Goal: Contribute content: Add original content to the website for others to see

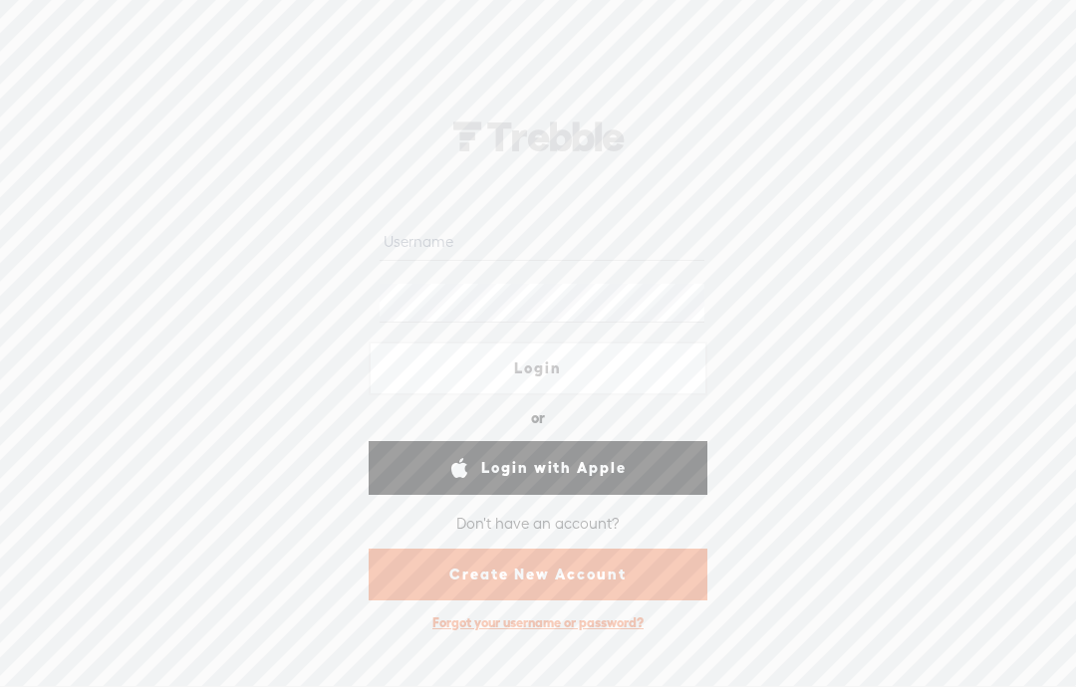
scroll to position [130, 0]
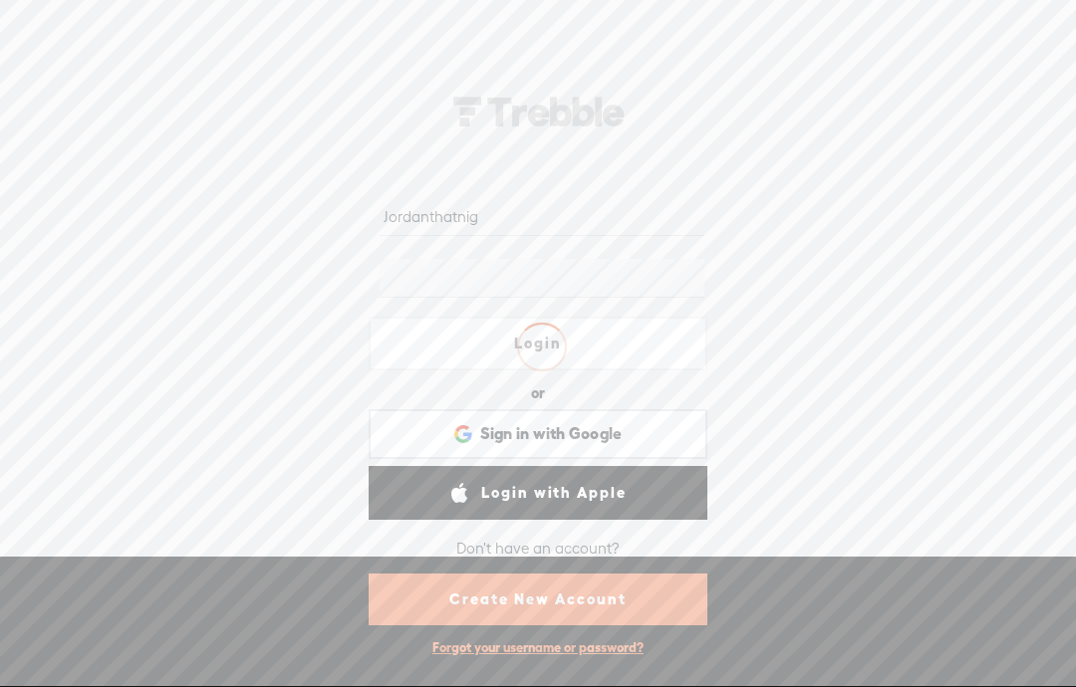
type input "Jordanthatnig"
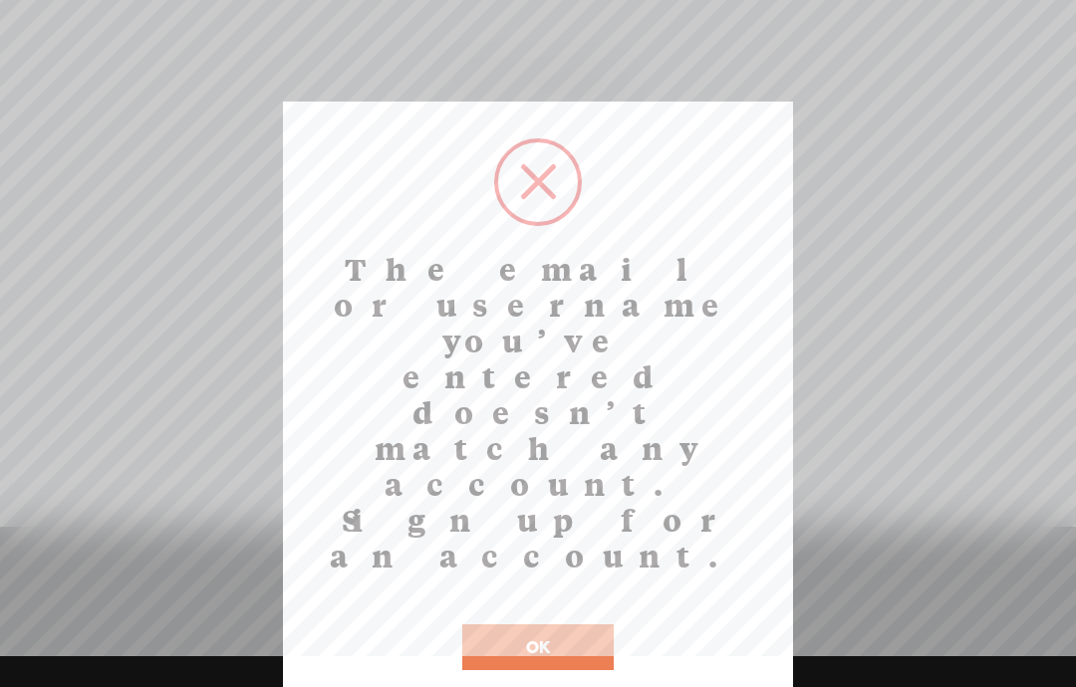
click at [552, 625] on button "OK" at bounding box center [537, 648] width 151 height 46
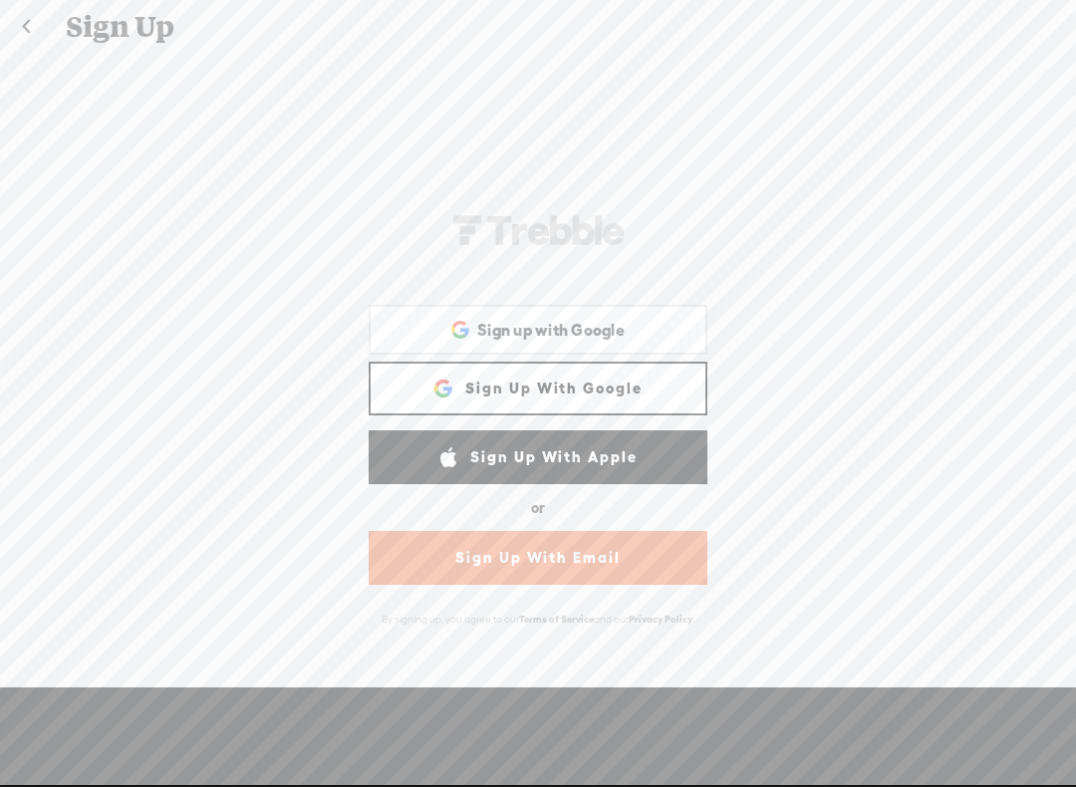
click at [631, 566] on link "Sign Up With Email" at bounding box center [538, 558] width 339 height 54
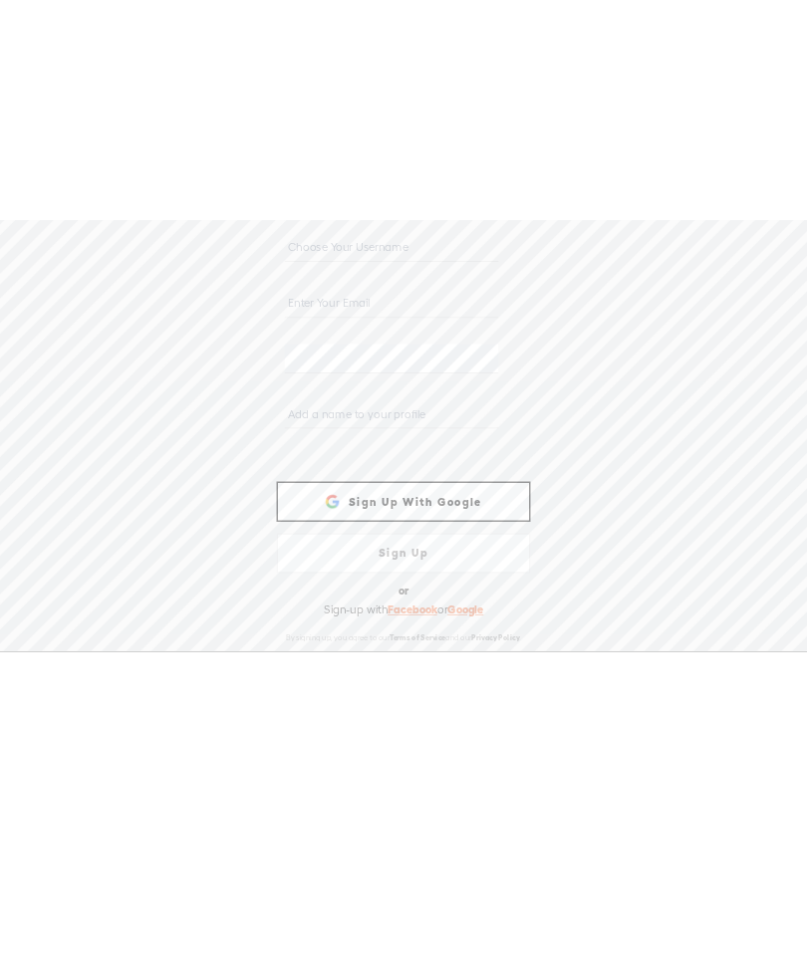
scroll to position [-2, 0]
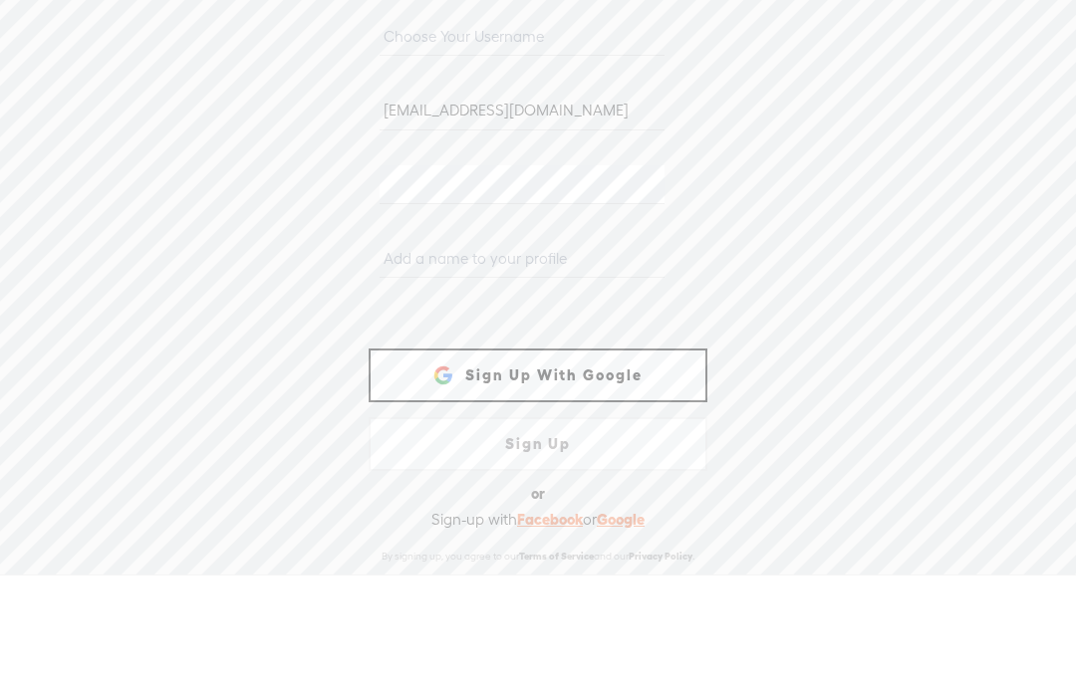
type input "jdoggames@gmale.com"
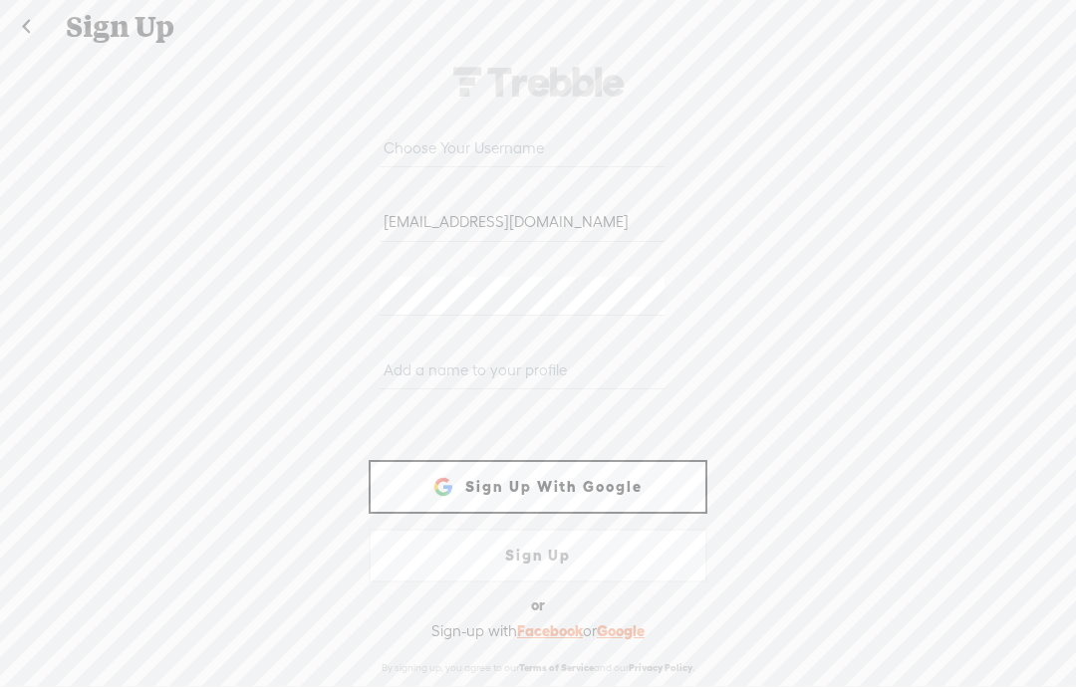
click at [566, 384] on input "text" at bounding box center [522, 370] width 284 height 39
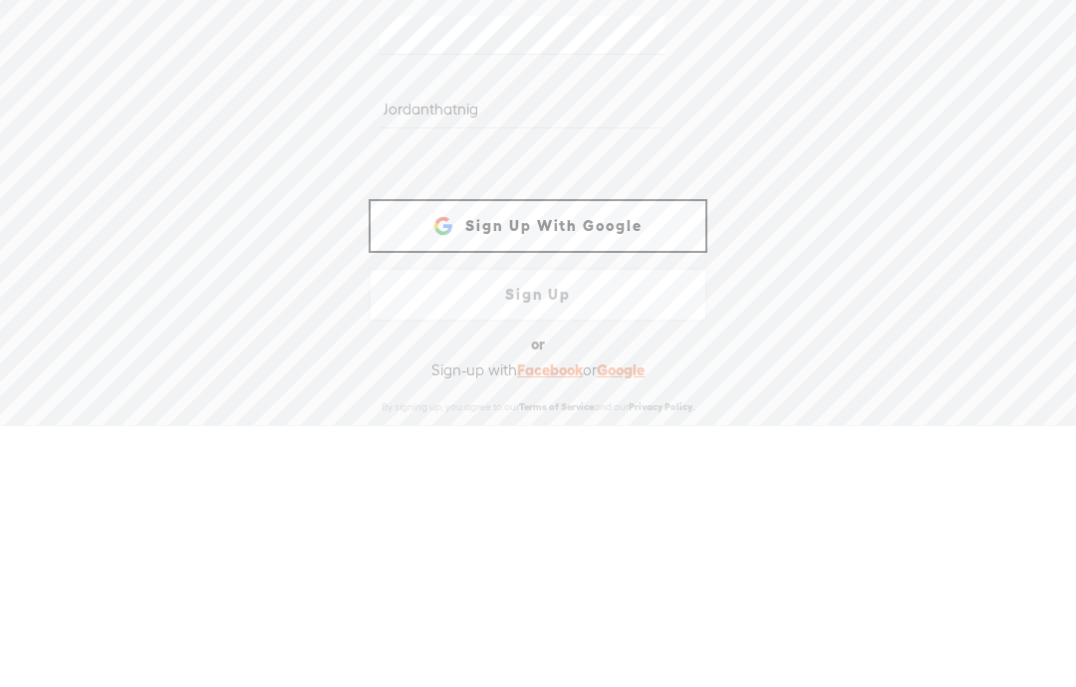
type input "Jordanthatnig"
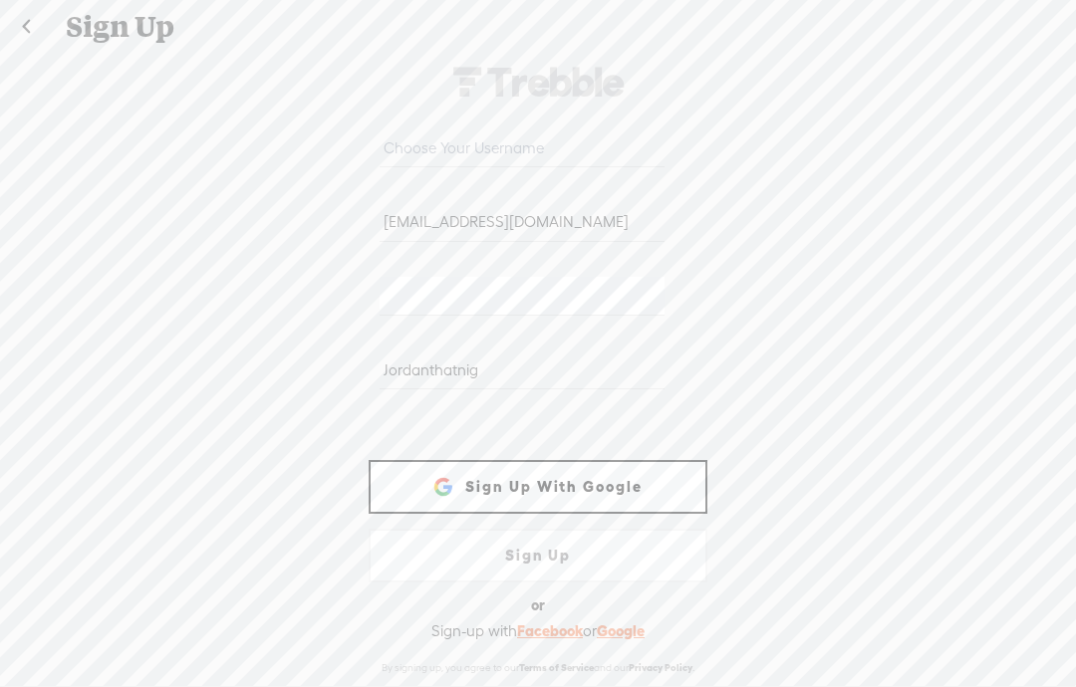
click at [586, 146] on input "text" at bounding box center [522, 147] width 284 height 39
click at [599, 155] on input "text" at bounding box center [522, 147] width 284 height 39
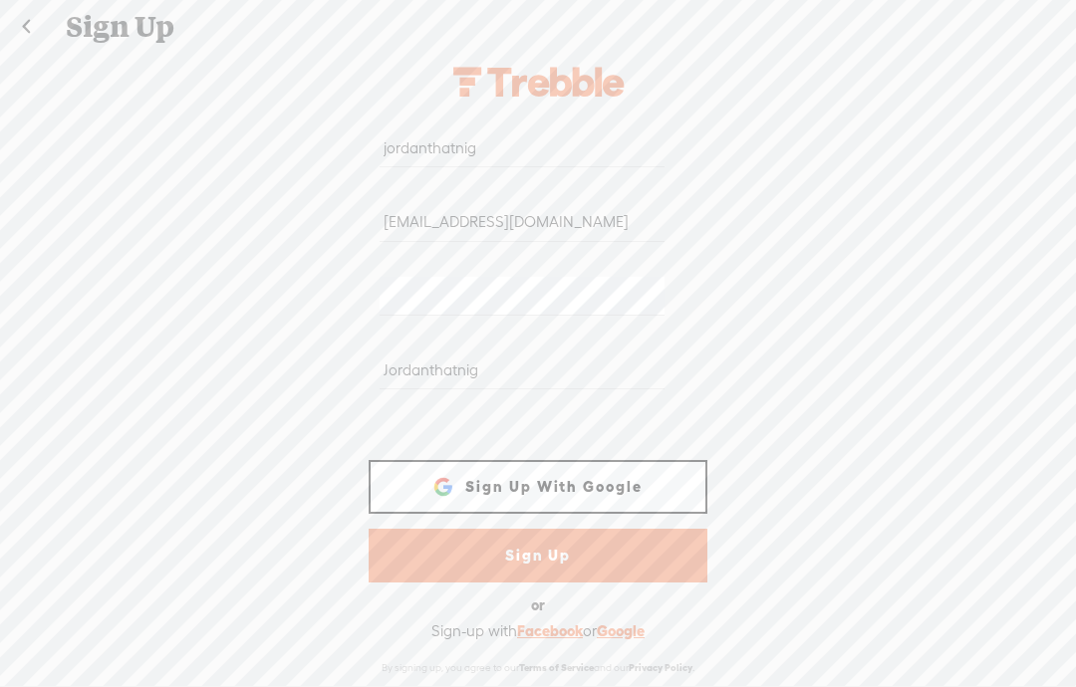
type input "jordanthatnig"
click at [635, 541] on link "Sign Up" at bounding box center [538, 556] width 339 height 54
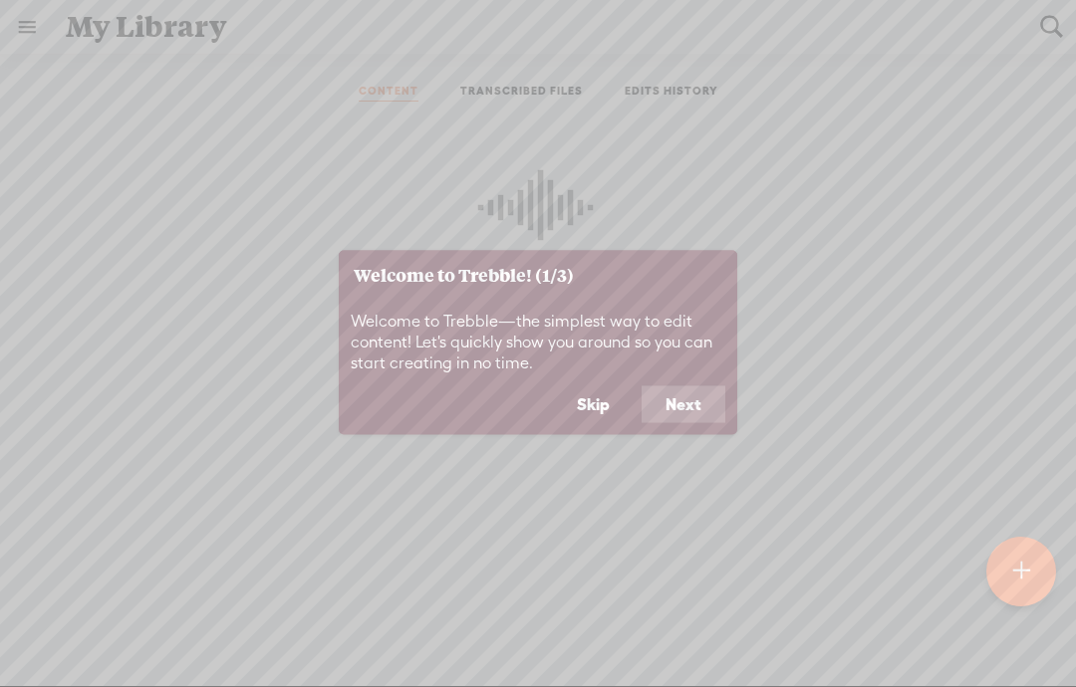
click at [688, 399] on button "Next" at bounding box center [683, 404] width 84 height 38
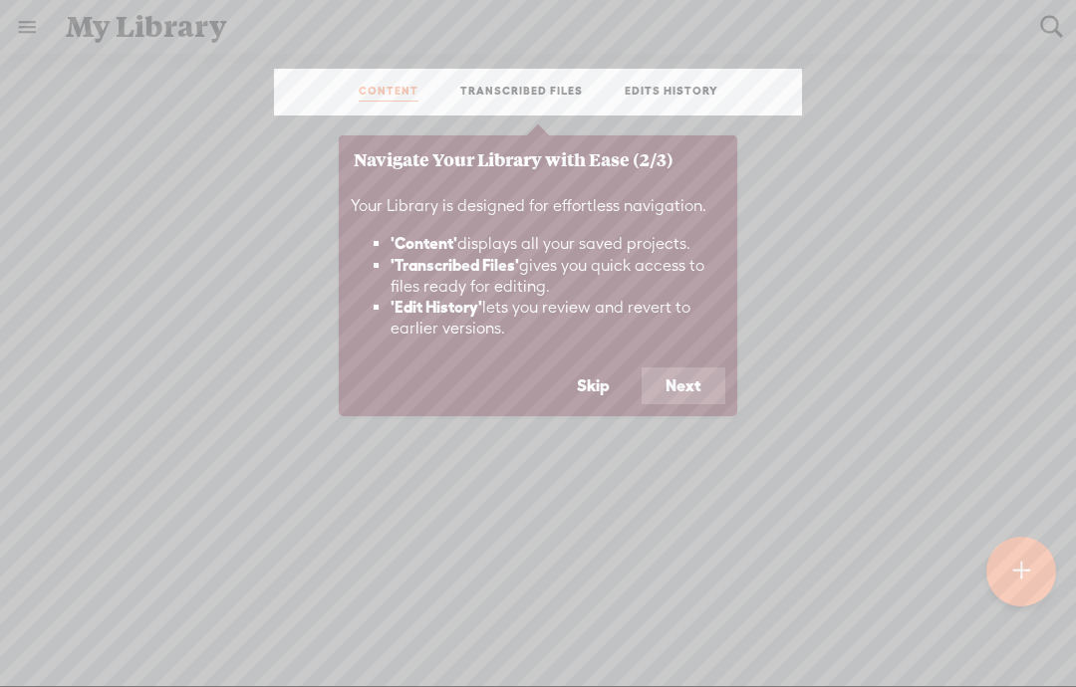
click at [596, 368] on button "Skip" at bounding box center [593, 387] width 81 height 38
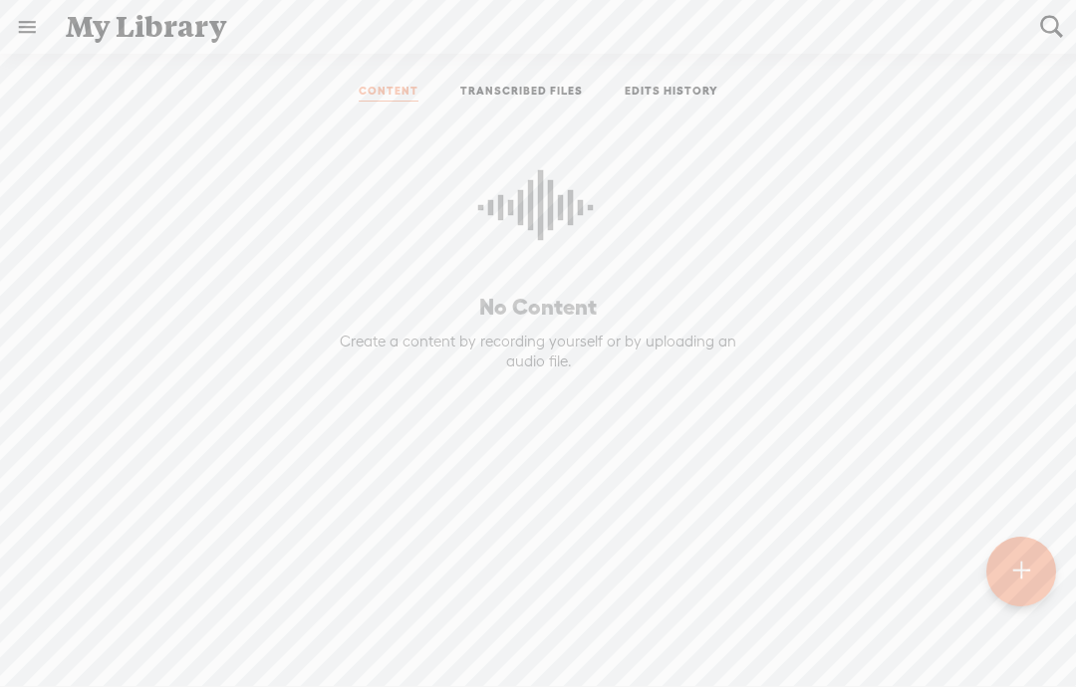
click at [1010, 569] on div at bounding box center [1021, 572] width 70 height 70
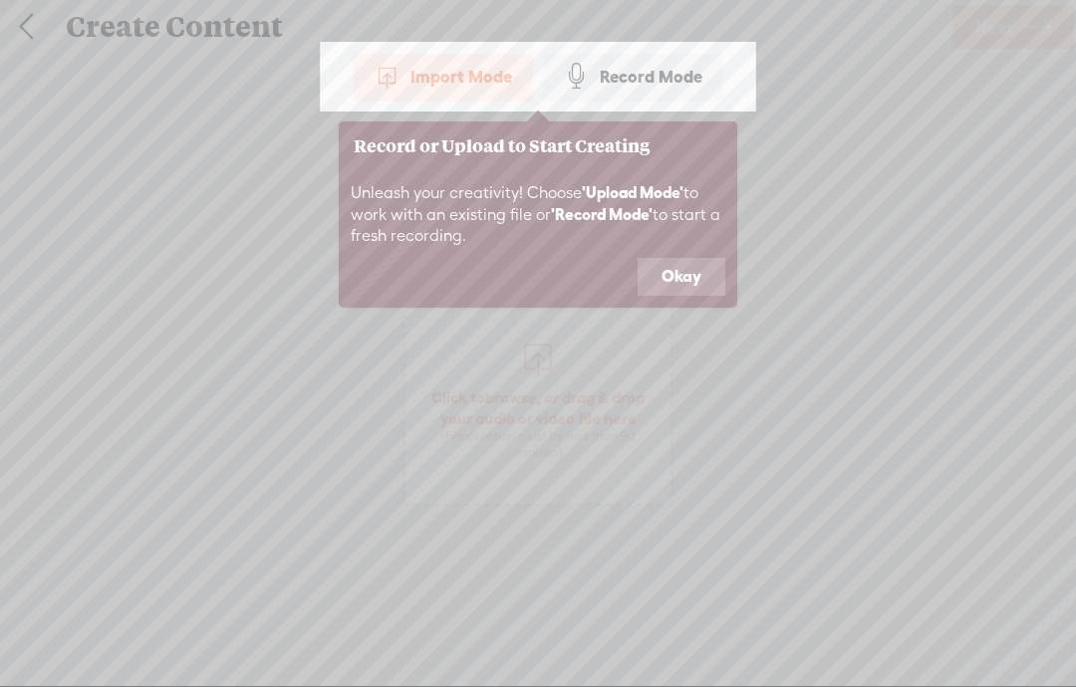
click at [683, 276] on button "Okay" at bounding box center [681, 277] width 88 height 38
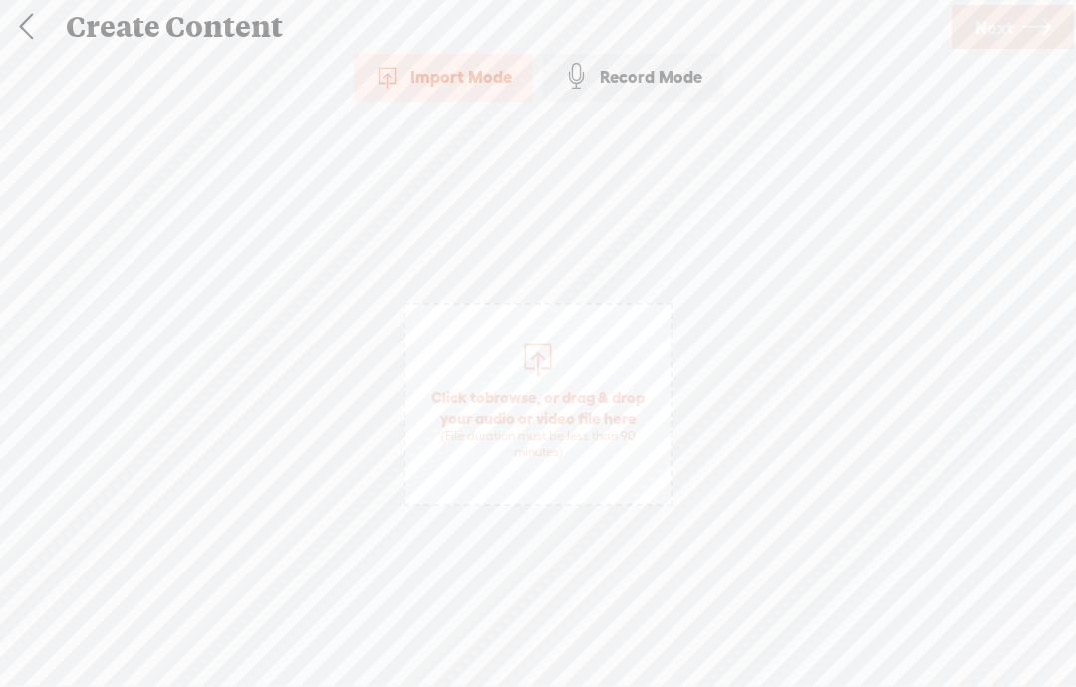
click at [573, 426] on span "Click to browse , or drag & drop your audio or video file here (File duration m…" at bounding box center [537, 425] width 265 height 94
click at [586, 399] on span "Click to browse , or drag & drop your audio or video file here (File duration m…" at bounding box center [537, 425] width 265 height 94
click at [681, 92] on div "Record Mode" at bounding box center [633, 77] width 180 height 50
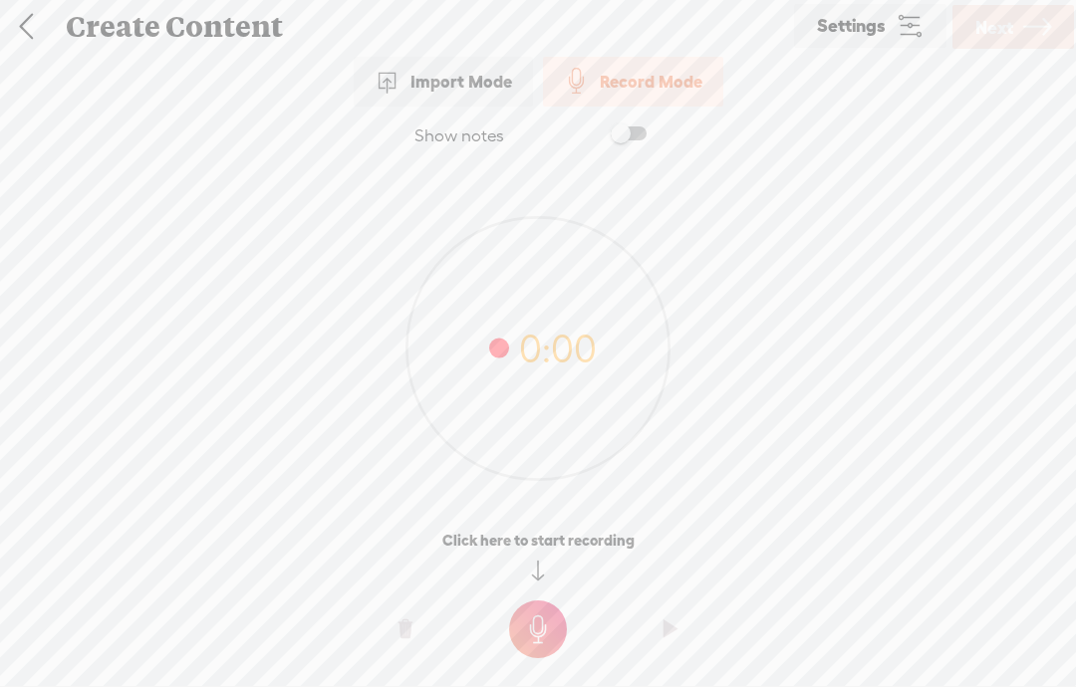
click at [408, 105] on div "Import Mode" at bounding box center [443, 82] width 179 height 50
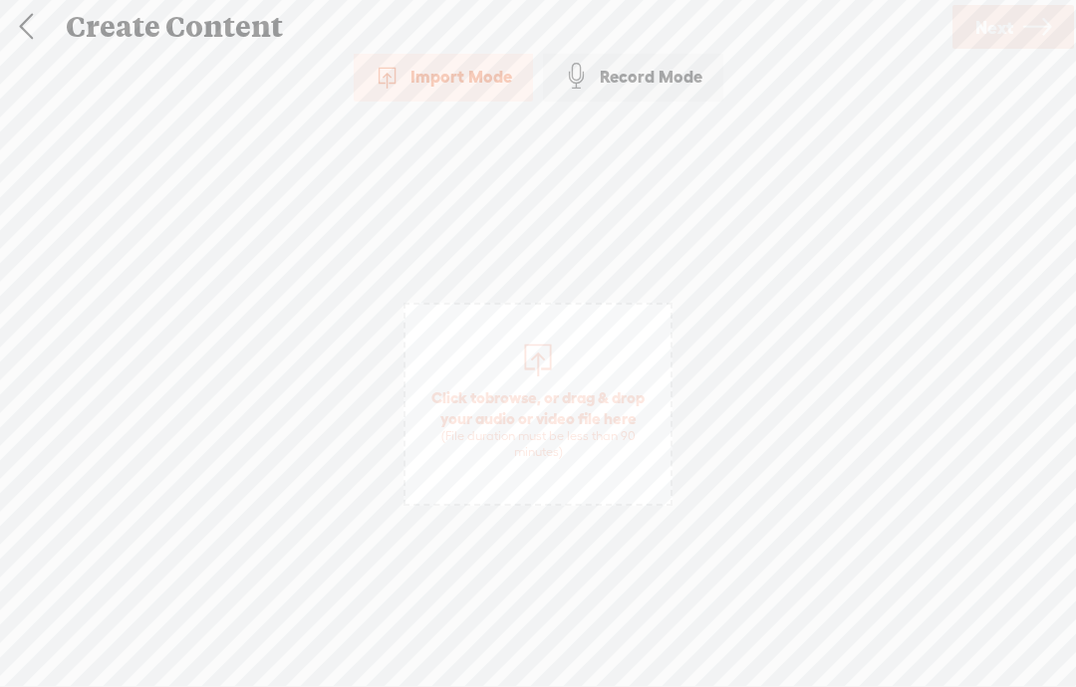
click at [561, 446] on div "(File duration must be less than 90 minutes)" at bounding box center [537, 444] width 245 height 33
click at [573, 461] on span "Click to browse , or drag & drop your audio or video file here (File duration m…" at bounding box center [537, 425] width 265 height 94
click at [673, 271] on div "Import Mode Import Mode Record Mode Text Language: *: English (US) English (US)…" at bounding box center [538, 367] width 1076 height 631
click at [655, 260] on div "Click to browse , or drag & drop your audio or video file here (File duration m…" at bounding box center [537, 404] width 265 height 506
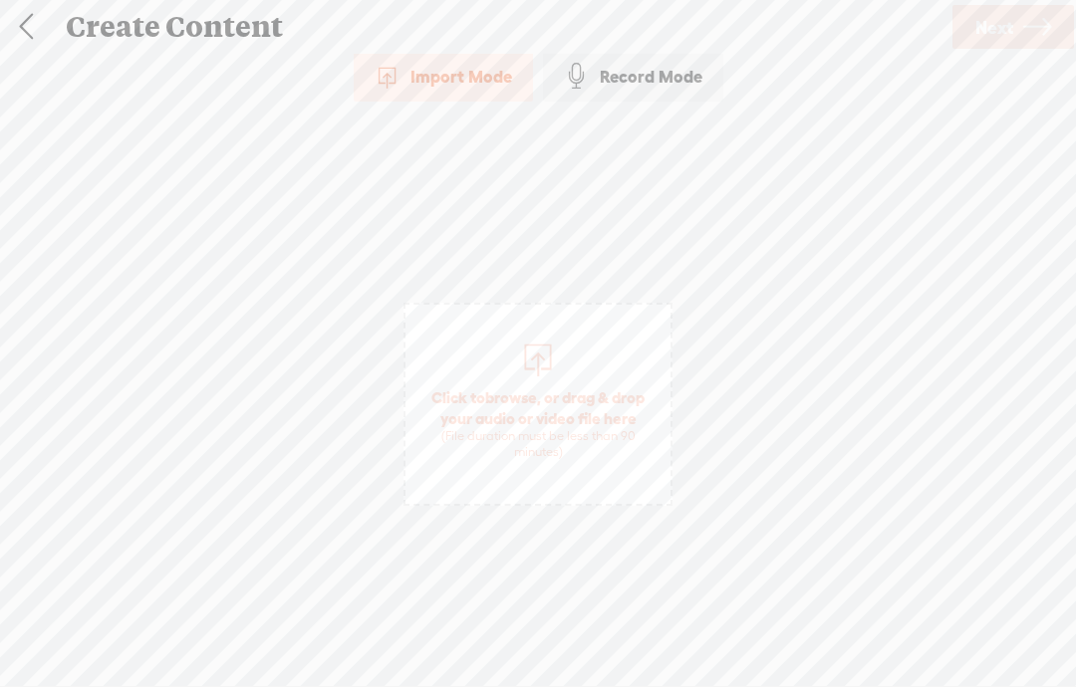
click at [1028, 48] on link "Next" at bounding box center [1013, 27] width 122 height 44
click at [1028, 47] on link "Next" at bounding box center [1013, 27] width 122 height 44
click at [589, 387] on span "Click to browse , or drag & drop your audio or video file here (File duration m…" at bounding box center [537, 425] width 265 height 94
click at [579, 385] on span "Click to browse , or drag & drop your audio or video file here (File duration m…" at bounding box center [537, 425] width 265 height 94
click at [949, 225] on div "Import Mode Import Mode Record Mode Text Language: *: English (US) English (US)…" at bounding box center [538, 367] width 1076 height 631
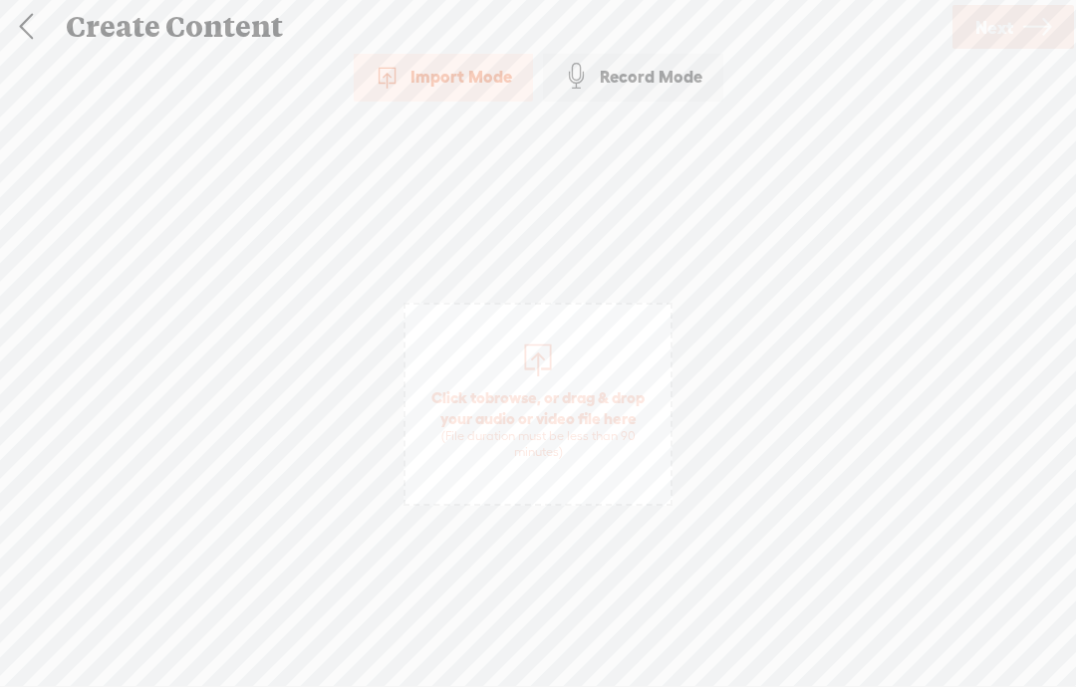
click at [957, 179] on div "Import Mode Import Mode Record Mode Text Language: *: English (US) English (US)…" at bounding box center [538, 367] width 1076 height 631
click at [16, 22] on link at bounding box center [26, 27] width 50 height 52
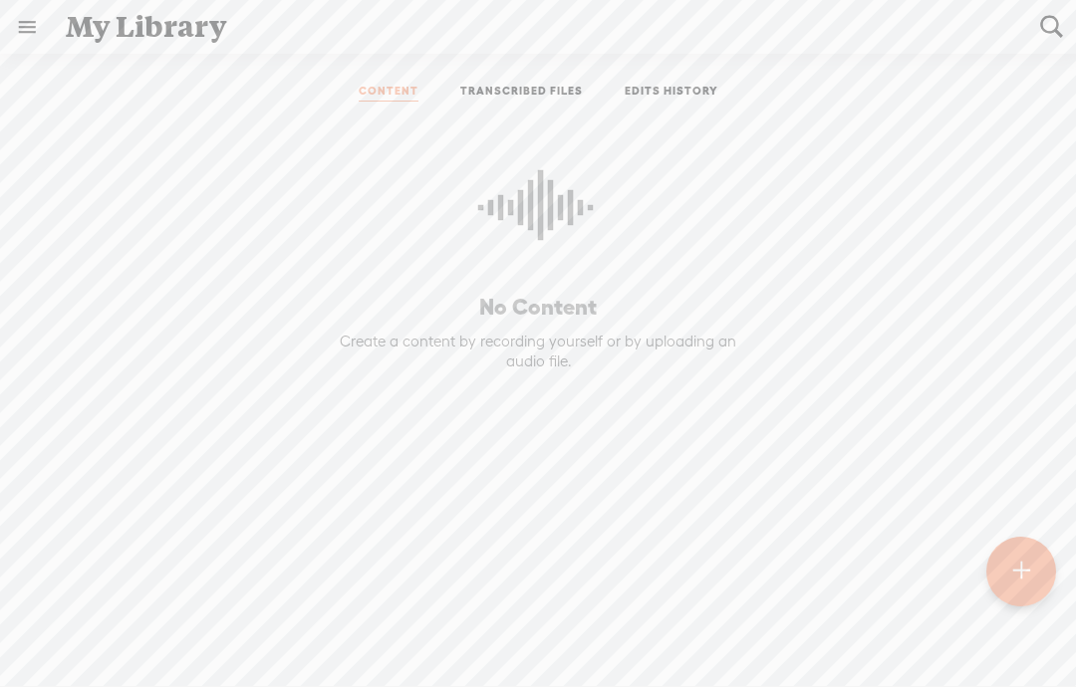
click at [490, 87] on link "TRANSCRIBED FILES" at bounding box center [521, 93] width 123 height 18
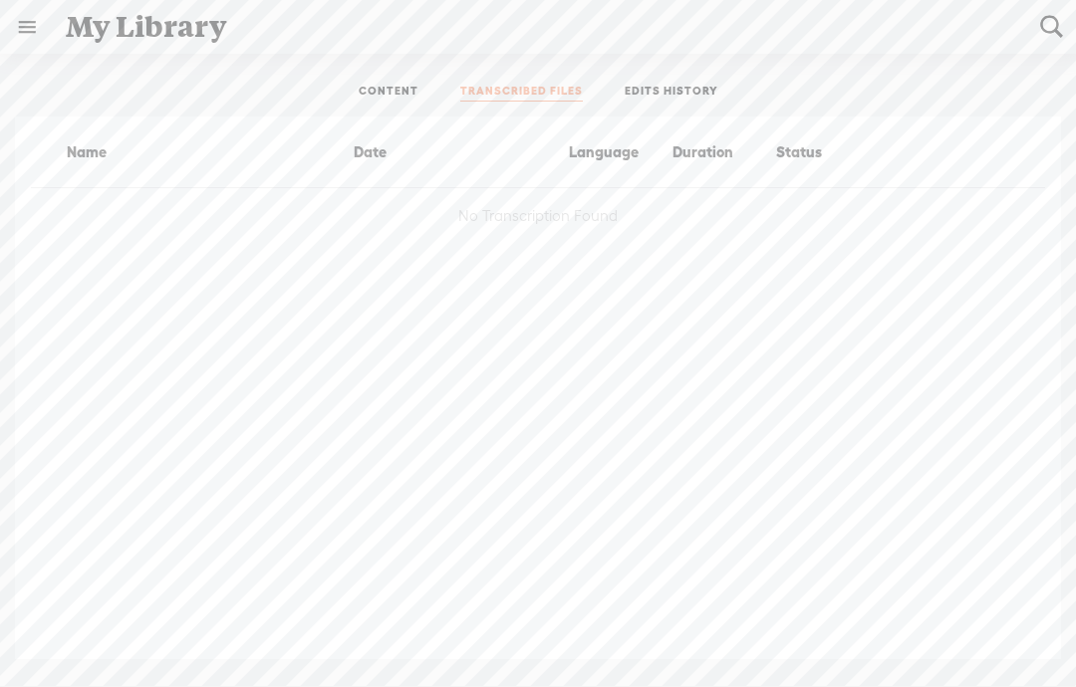
click at [713, 81] on ul "CONTENT TRANSCRIBED FILES EDITS HISTORY" at bounding box center [538, 93] width 528 height 48
click at [688, 94] on link "EDITS HISTORY" at bounding box center [672, 93] width 94 height 18
click at [386, 91] on link "CONTENT" at bounding box center [389, 93] width 60 height 18
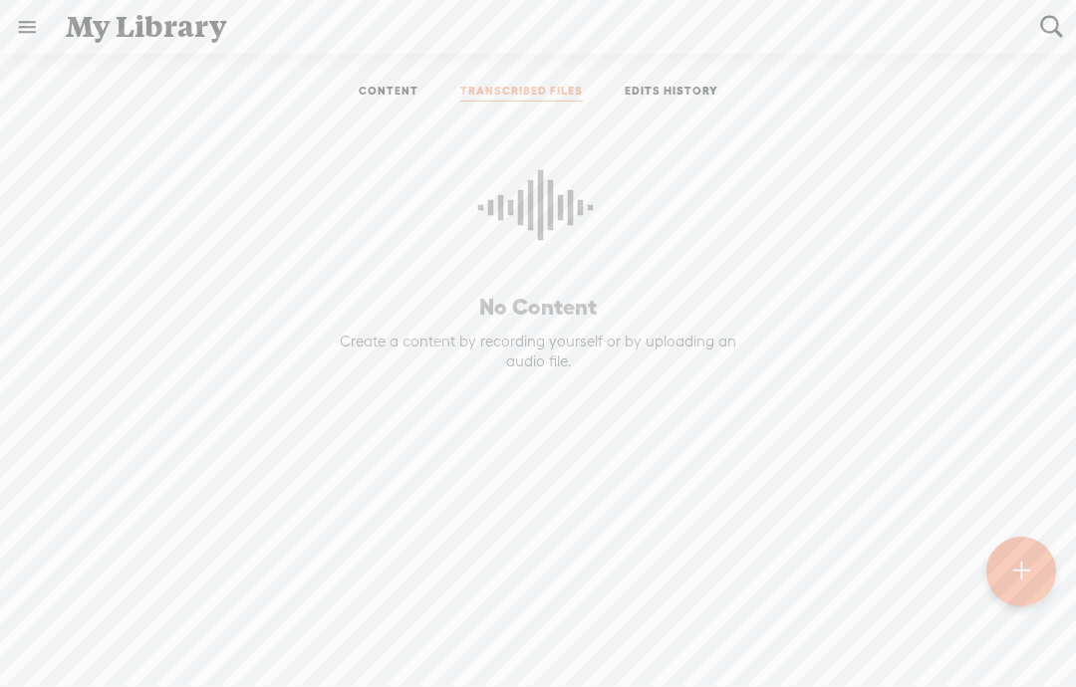
click at [482, 97] on link "TRANSCRIBED FILES" at bounding box center [521, 93] width 123 height 18
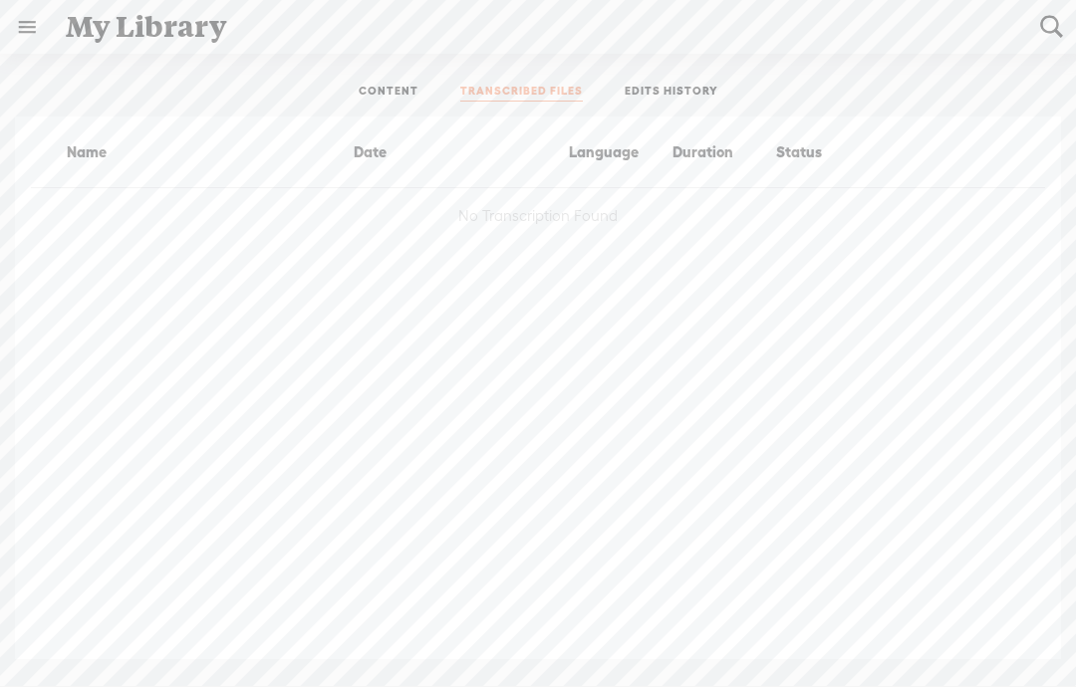
click at [381, 98] on link "CONTENT" at bounding box center [389, 93] width 60 height 18
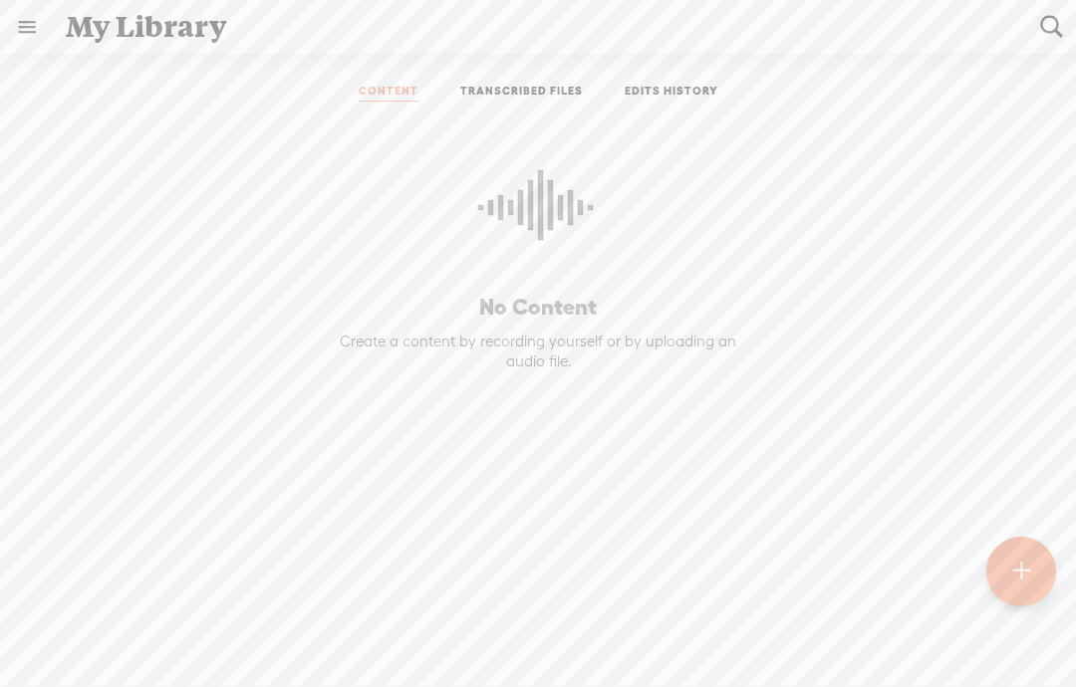
click at [1047, 26] on t at bounding box center [1051, 27] width 26 height 26
type input "2 grown lill tjay"
click at [1062, 25] on link at bounding box center [1051, 27] width 50 height 52
click at [657, 99] on link "EDITS HISTORY" at bounding box center [672, 93] width 94 height 18
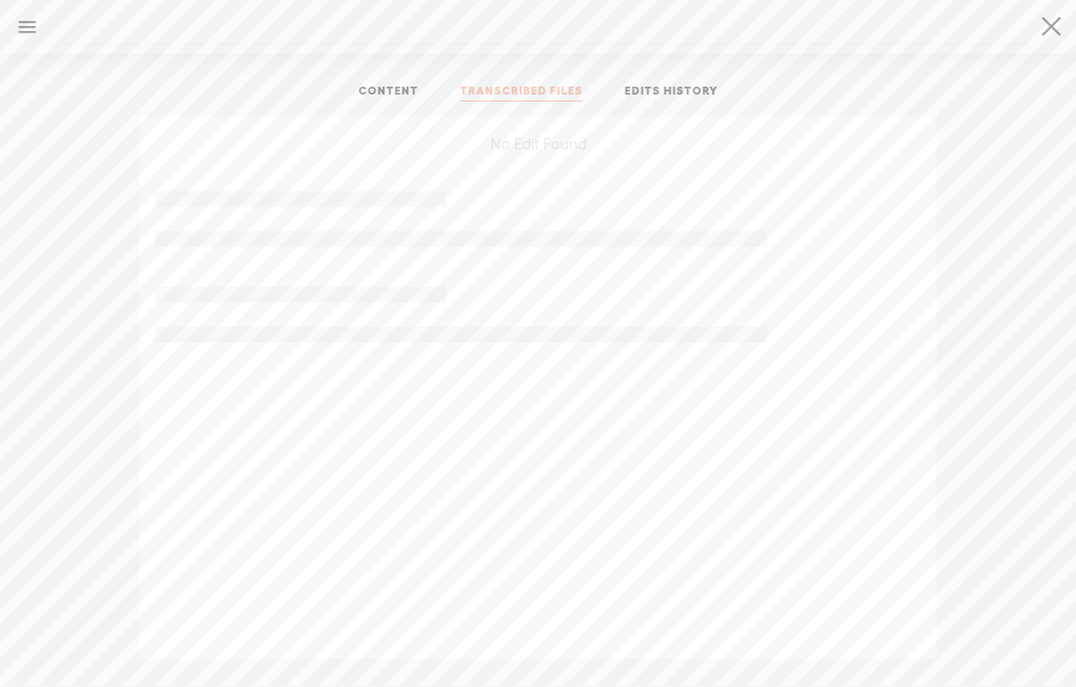
click at [504, 94] on link "TRANSCRIBED FILES" at bounding box center [521, 93] width 123 height 18
click at [105, 161] on div "Name" at bounding box center [190, 152] width 319 height 24
click at [364, 85] on link "CONTENT" at bounding box center [389, 93] width 60 height 18
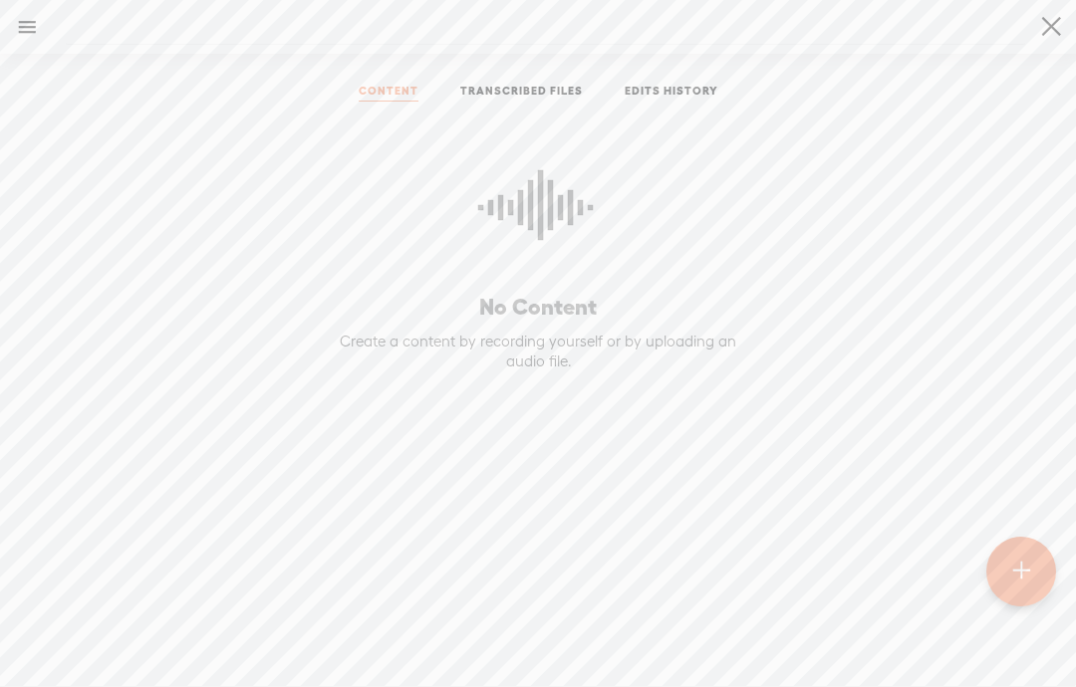
click at [1022, 546] on div at bounding box center [1021, 572] width 70 height 70
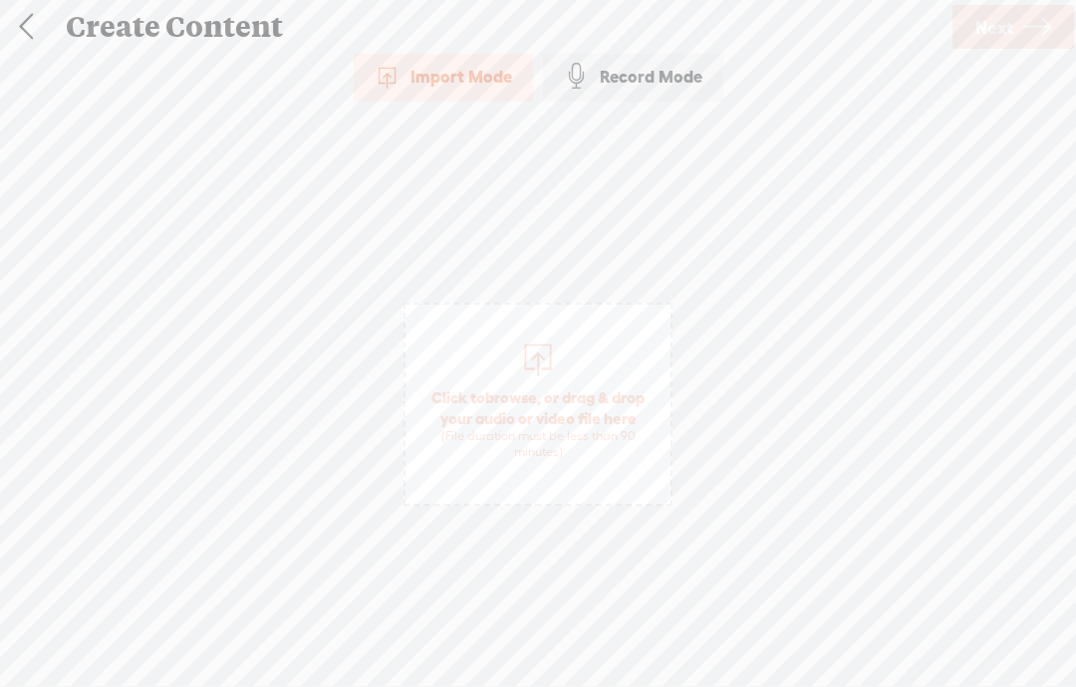
click at [697, 388] on div "Import Mode Import Mode Record Mode Text Language: *: English (US) English (US)…" at bounding box center [538, 367] width 1076 height 631
click at [669, 413] on span "Click to browse , or drag & drop your audio or video file here (File duration m…" at bounding box center [537, 425] width 265 height 94
click at [33, 26] on link at bounding box center [26, 27] width 50 height 52
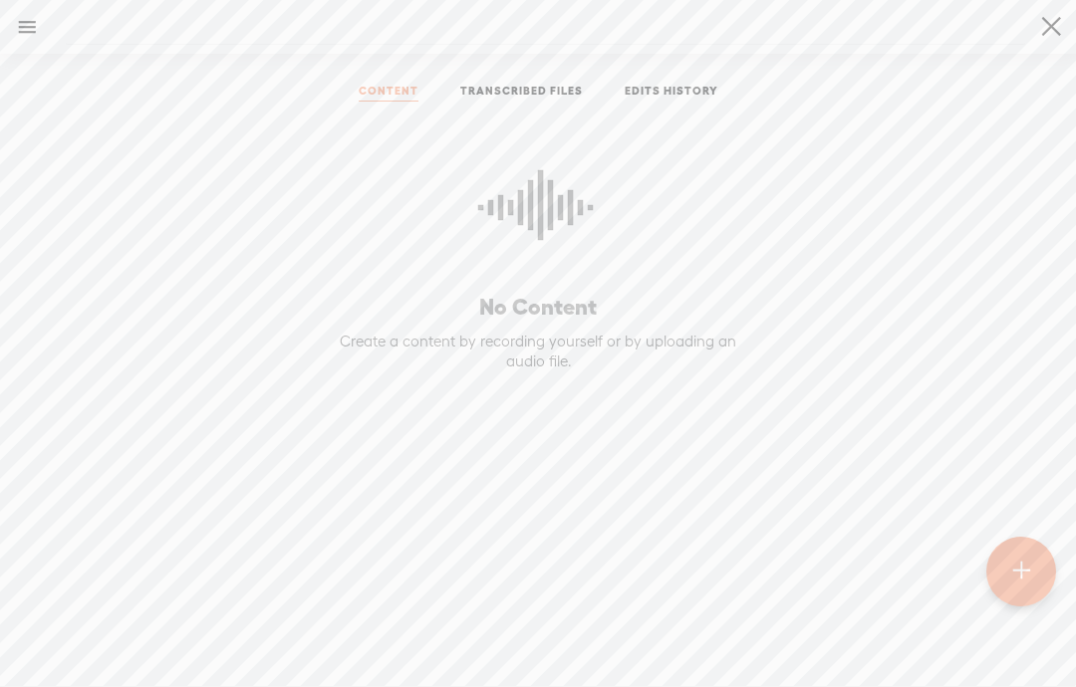
click at [1013, 574] on t at bounding box center [1021, 572] width 17 height 44
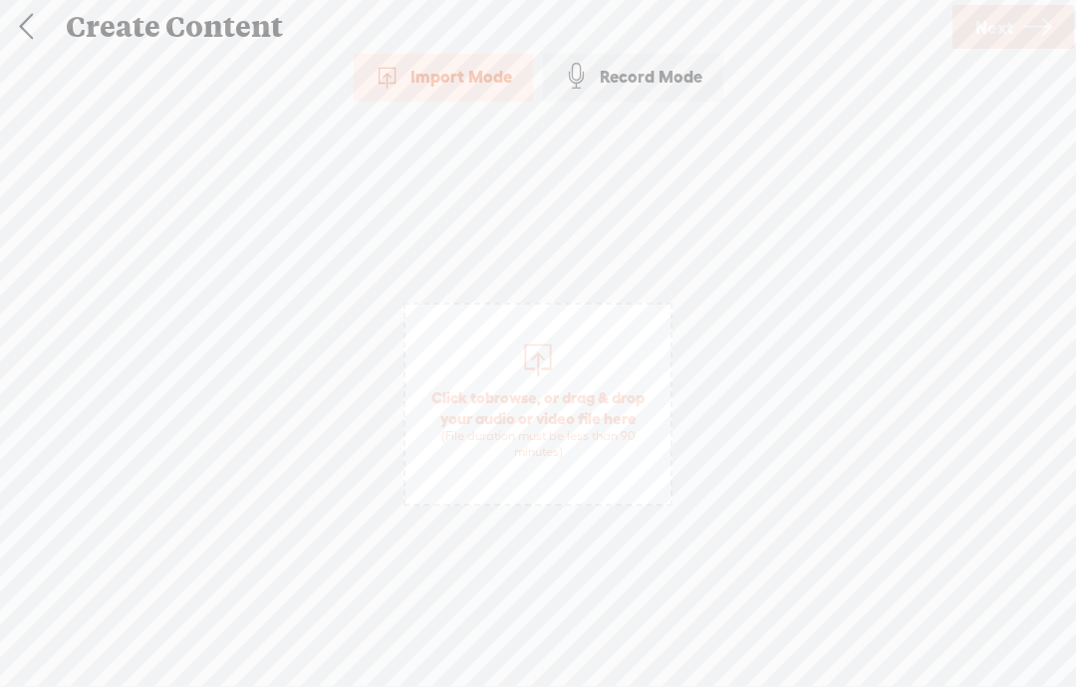
click at [405, 414] on span "Click to browse , or drag & drop your audio or video file here (File duration m…" at bounding box center [537, 425] width 265 height 94
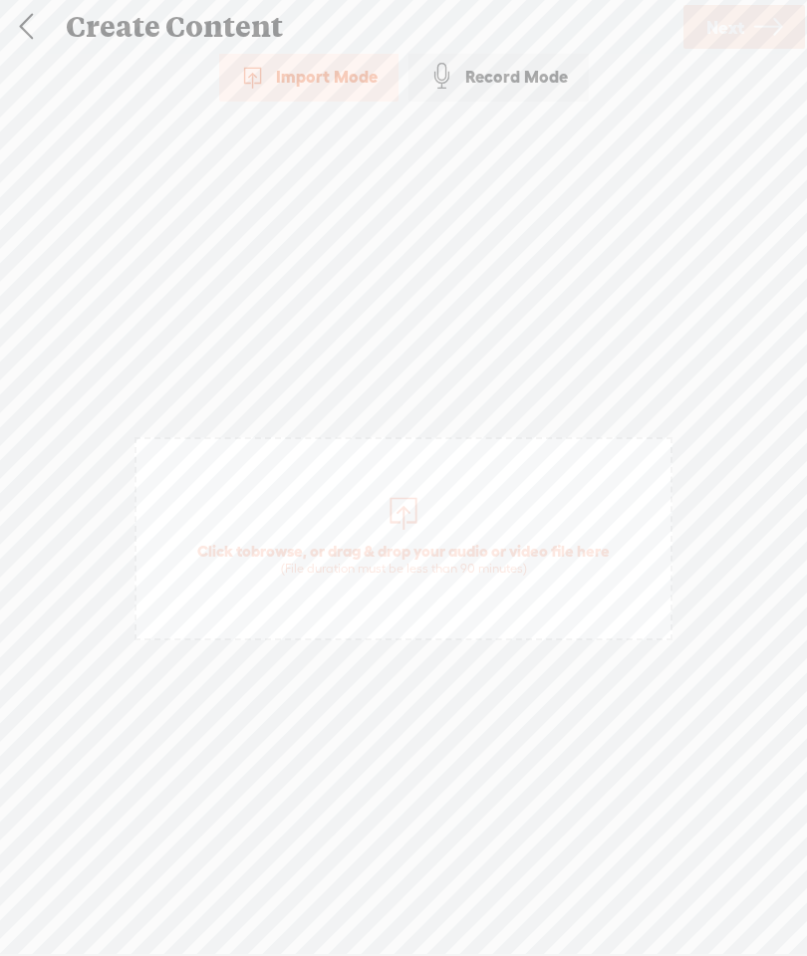
click at [528, 90] on div "Record Mode" at bounding box center [498, 77] width 180 height 50
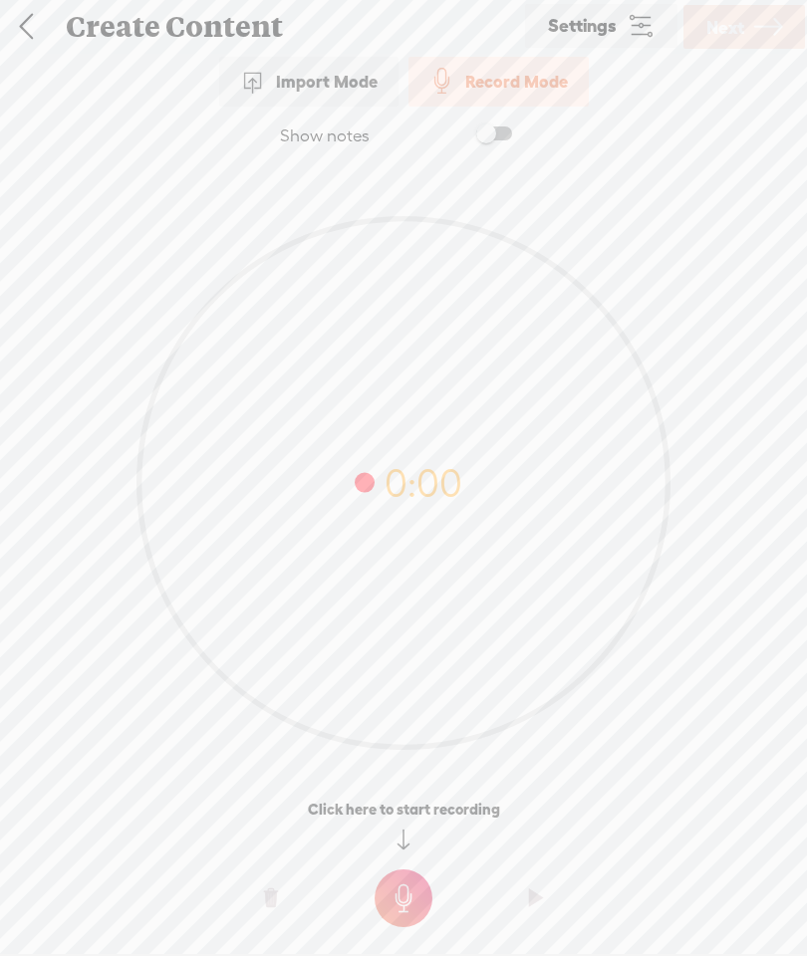
click at [391, 786] on t at bounding box center [404, 899] width 58 height 58
click at [393, 786] on t at bounding box center [404, 913] width 58 height 58
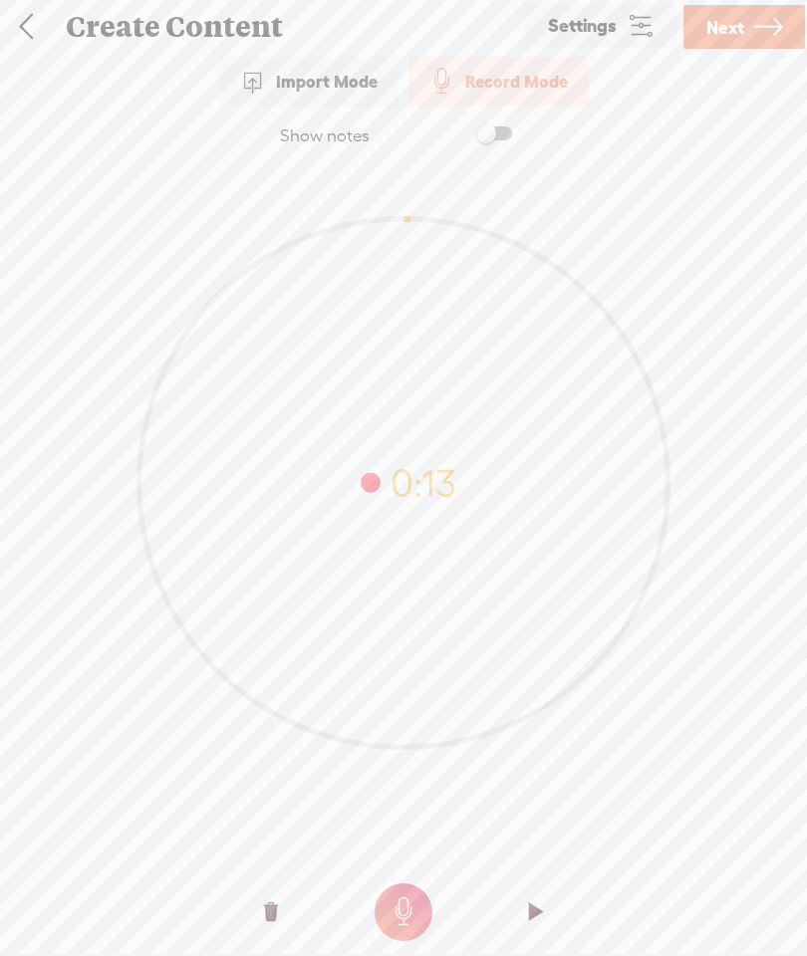
click at [763, 39] on icon at bounding box center [768, 27] width 28 height 51
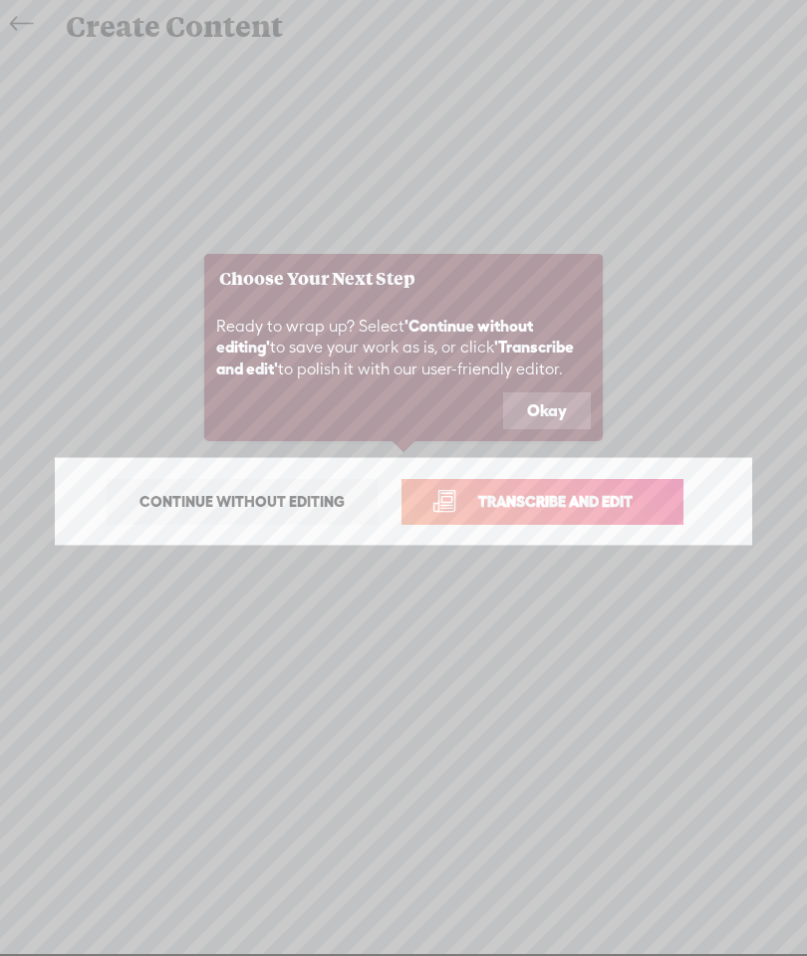
click at [550, 400] on button "Okay" at bounding box center [547, 411] width 88 height 38
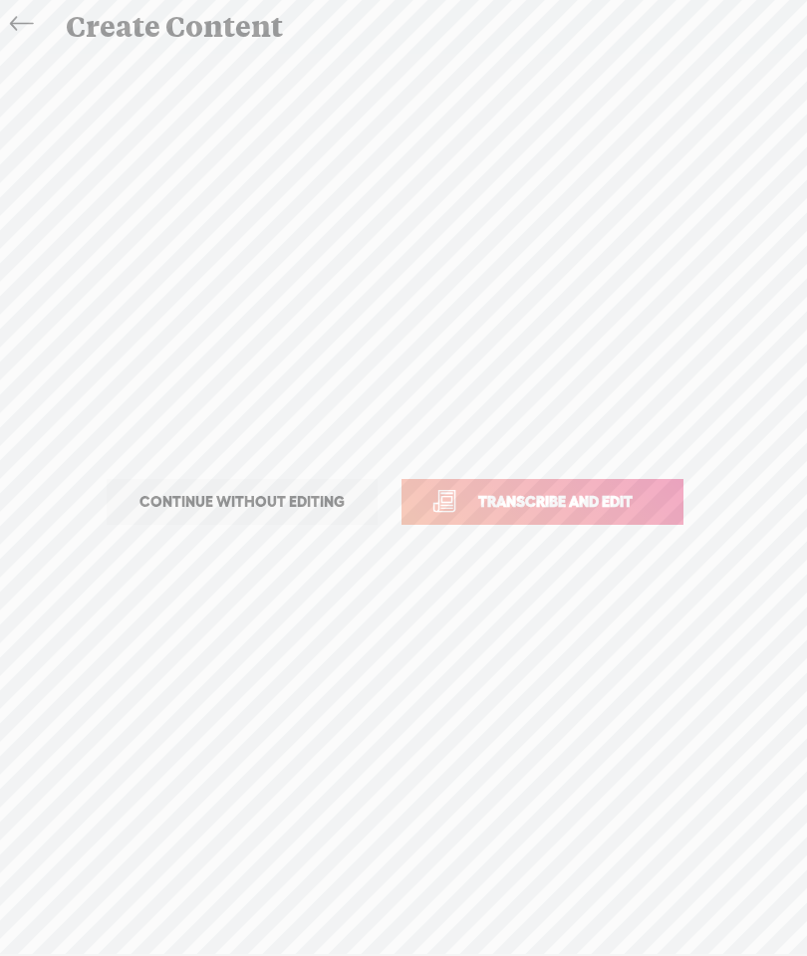
click at [321, 506] on span "Continue without editing" at bounding box center [242, 502] width 247 height 28
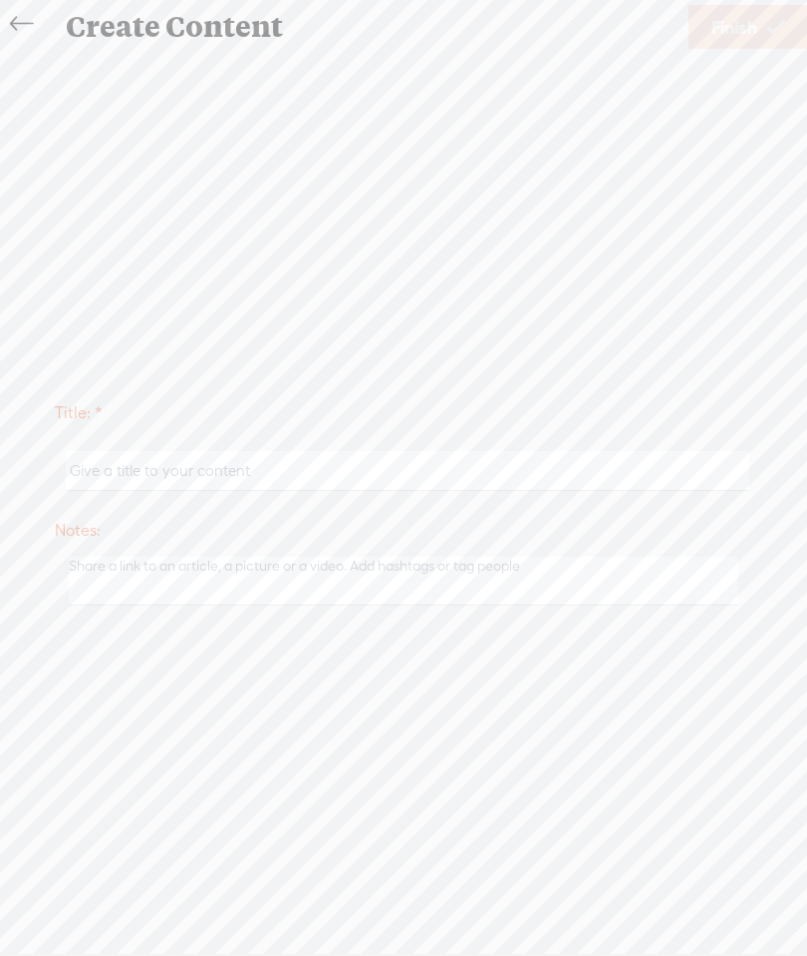
click at [397, 468] on input "text" at bounding box center [407, 470] width 682 height 39
type input "Jjjj"
click at [467, 568] on textarea at bounding box center [403, 581] width 669 height 49
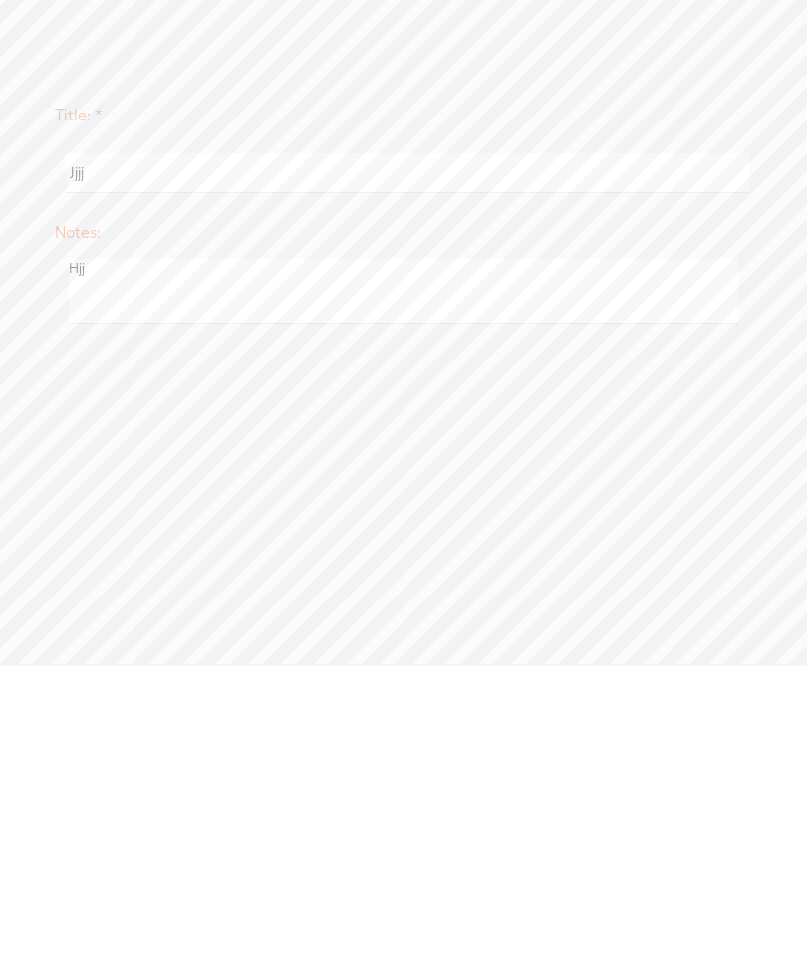
type textarea "John"
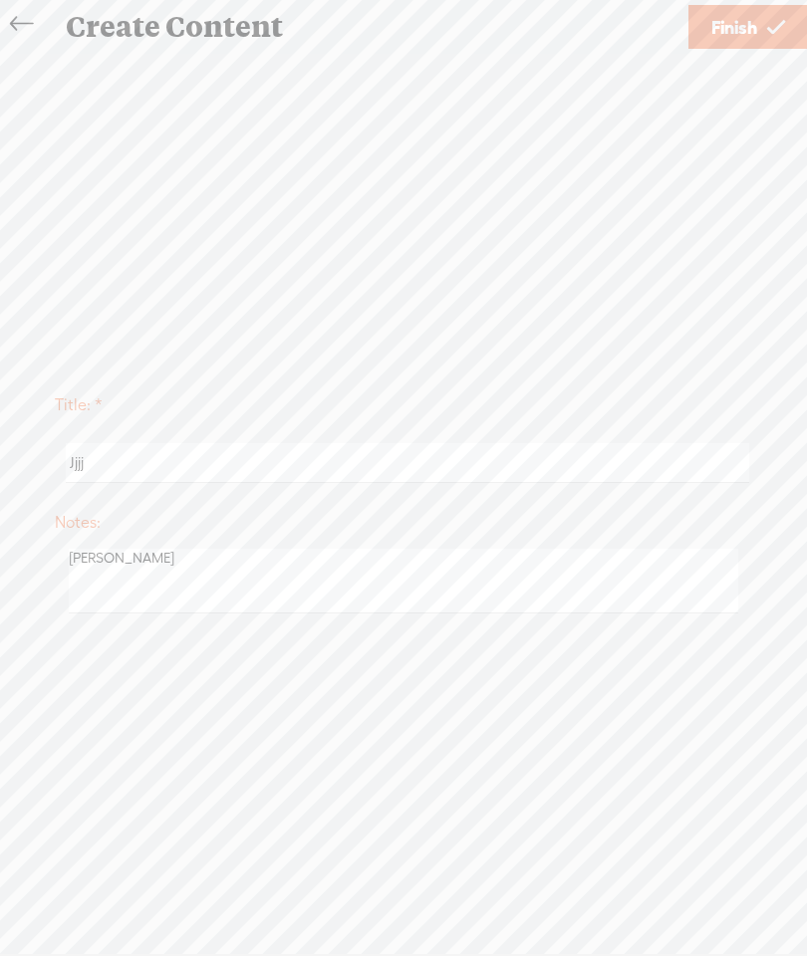
click at [790, 34] on link "Finish" at bounding box center [748, 27] width 120 height 44
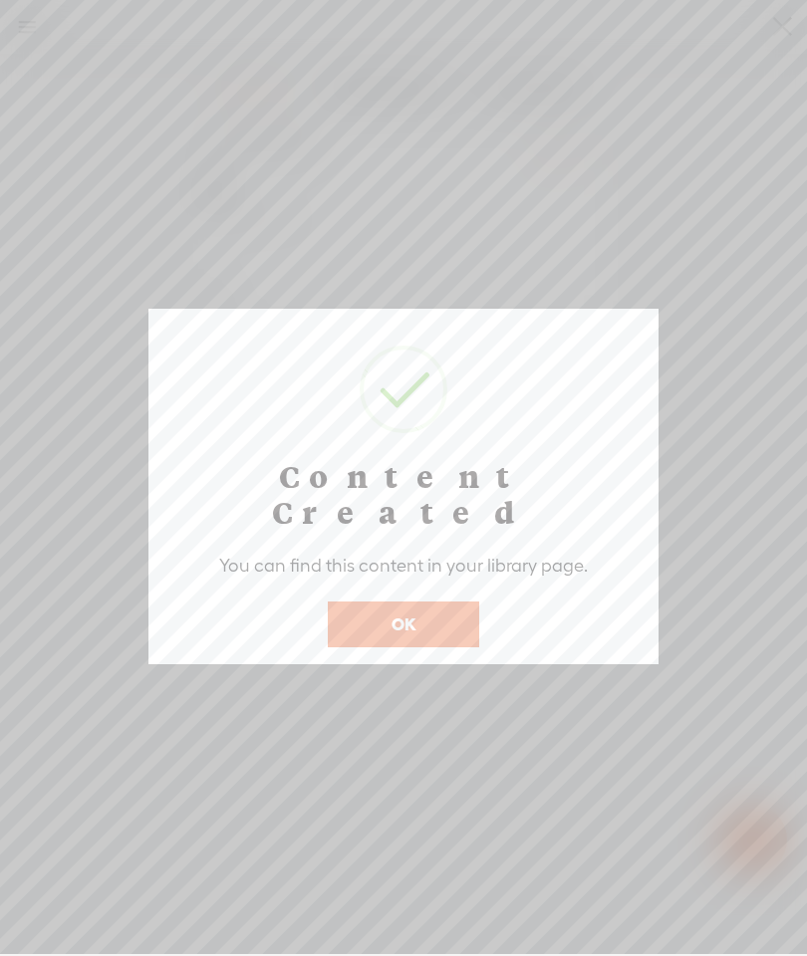
click at [405, 607] on button "OK" at bounding box center [403, 625] width 151 height 46
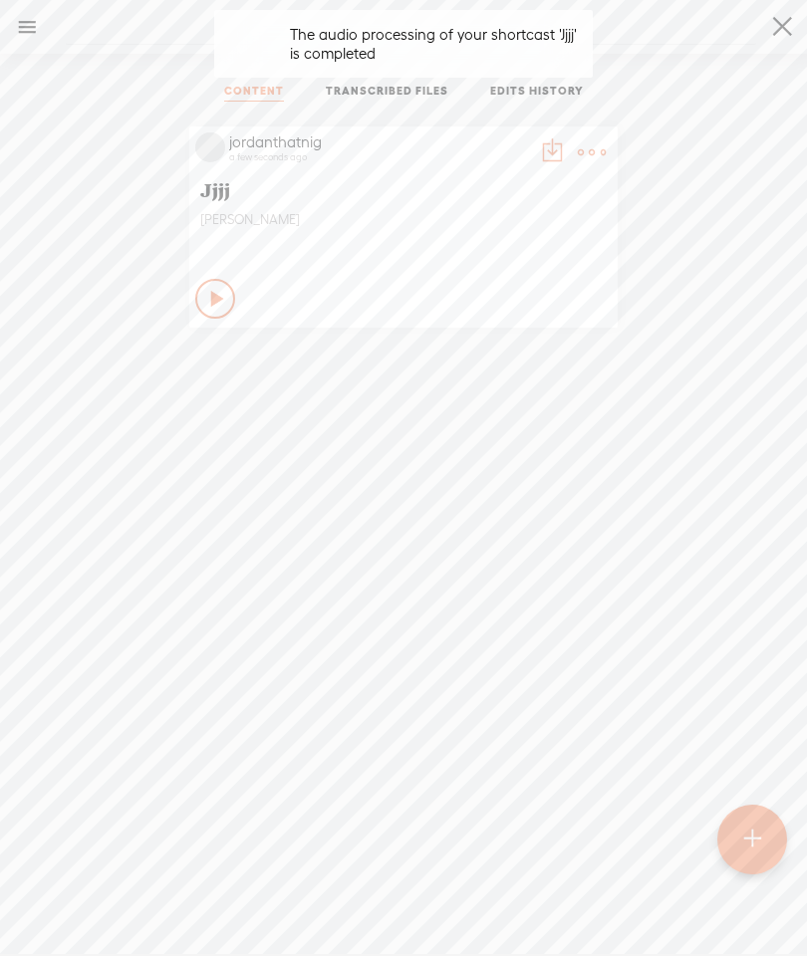
click at [213, 299] on icon at bounding box center [218, 299] width 20 height 20
click at [589, 157] on t at bounding box center [592, 152] width 28 height 28
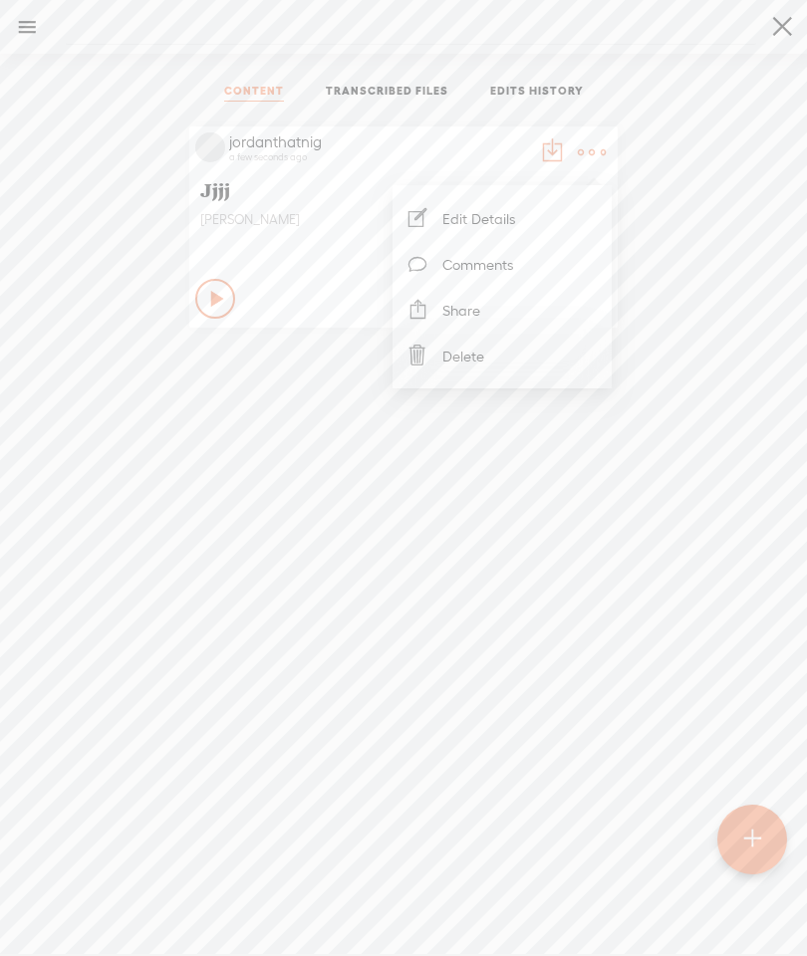
click at [515, 359] on link "Delete" at bounding box center [501, 356] width 199 height 46
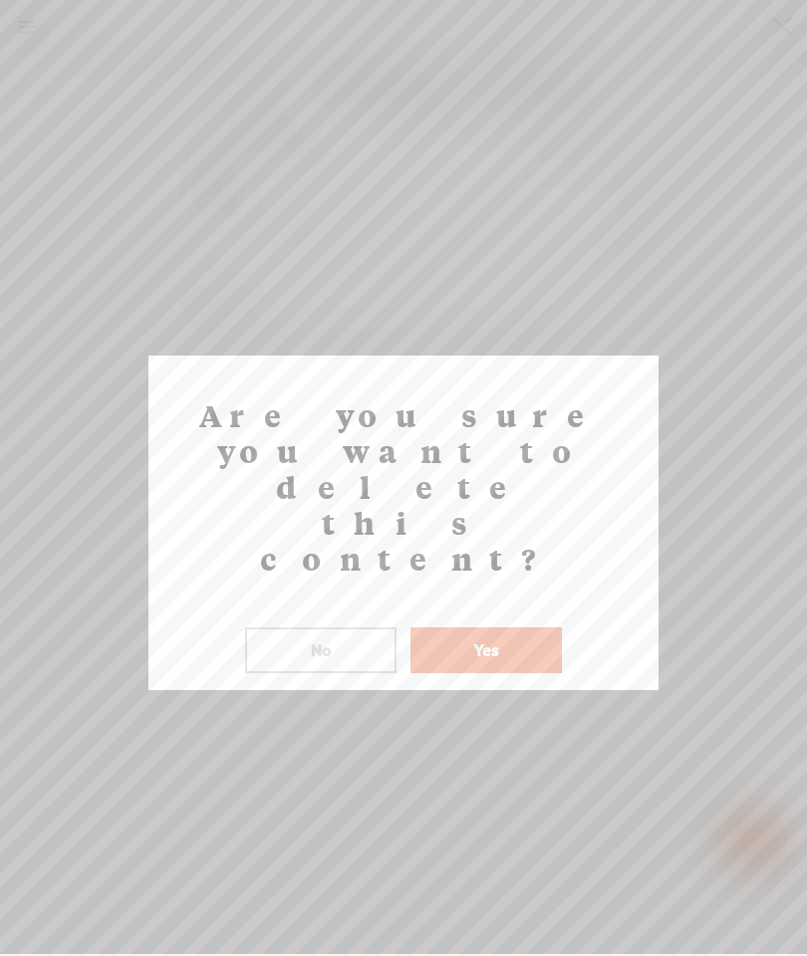
click at [496, 628] on button "Yes" at bounding box center [485, 651] width 151 height 46
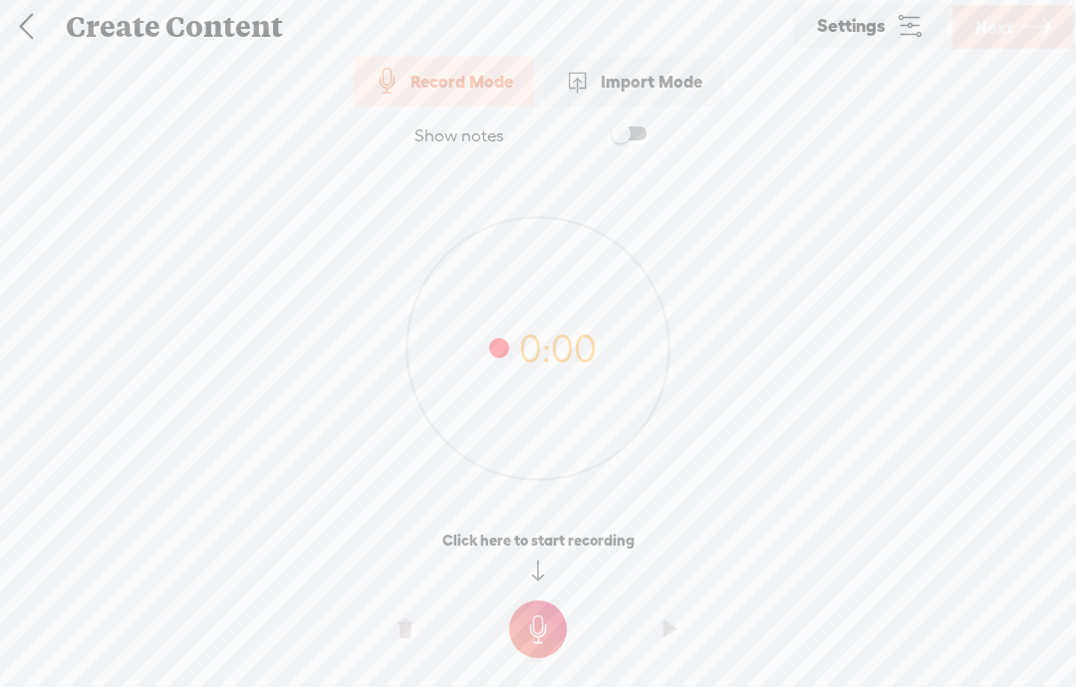
click at [669, 90] on div "Import Mode" at bounding box center [633, 82] width 179 height 50
